Goal: Task Accomplishment & Management: Use online tool/utility

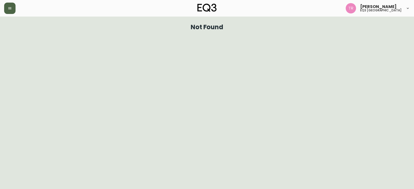
click at [13, 3] on button "button" at bounding box center [9, 8] width 11 height 11
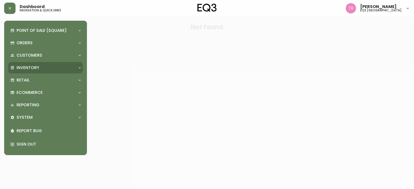
click at [30, 65] on p "Inventory" at bounding box center [28, 68] width 23 height 6
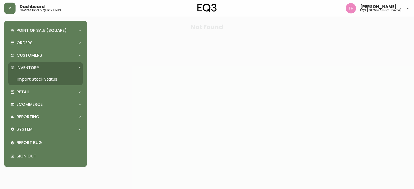
click at [45, 80] on link "Import Stock Status" at bounding box center [45, 80] width 75 height 12
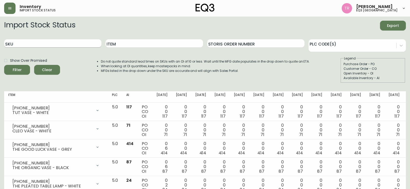
click at [33, 42] on input "SKU" at bounding box center [52, 43] width 97 height 8
paste input "2030-505-13-A"
click at [4, 65] on button "Filter" at bounding box center [17, 70] width 26 height 10
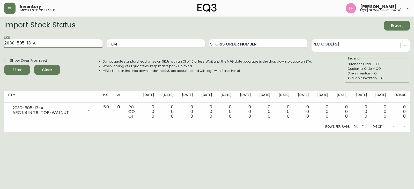
drag, startPoint x: 73, startPoint y: 44, endPoint x: 0, endPoint y: 43, distance: 73.3
click at [0, 43] on main "Import Stock Status Export SKU 2030-505-13-A Item Storis Order Number PLC Code(…" at bounding box center [207, 75] width 414 height 116
paste input "4"
type input "2030-505-4-A"
click at [4, 65] on button "Filter" at bounding box center [17, 70] width 26 height 10
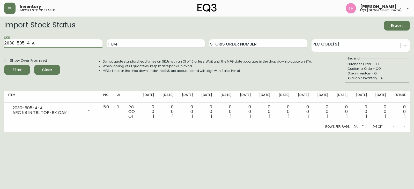
click at [143, 51] on div "Item" at bounding box center [156, 43] width 98 height 17
click at [135, 44] on input "Item" at bounding box center [156, 43] width 98 height 8
drag, startPoint x: 56, startPoint y: 41, endPoint x: 0, endPoint y: 34, distance: 56.3
click at [0, 36] on main "Import Stock Status Export SKU 2030-505-4-A Item Storis Order Number PLC Code(s…" at bounding box center [207, 75] width 414 height 116
click at [133, 43] on input "Item" at bounding box center [156, 43] width 98 height 8
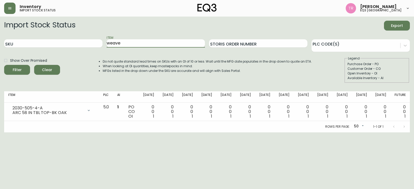
type input "weave"
click at [4, 65] on button "Filter" at bounding box center [17, 70] width 26 height 10
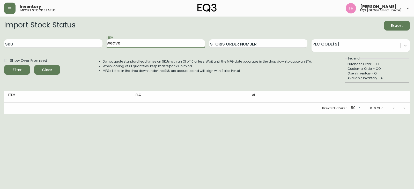
type input "weave"
click at [4, 65] on button "Filter" at bounding box center [17, 70] width 26 height 10
